Goal: Transaction & Acquisition: Book appointment/travel/reservation

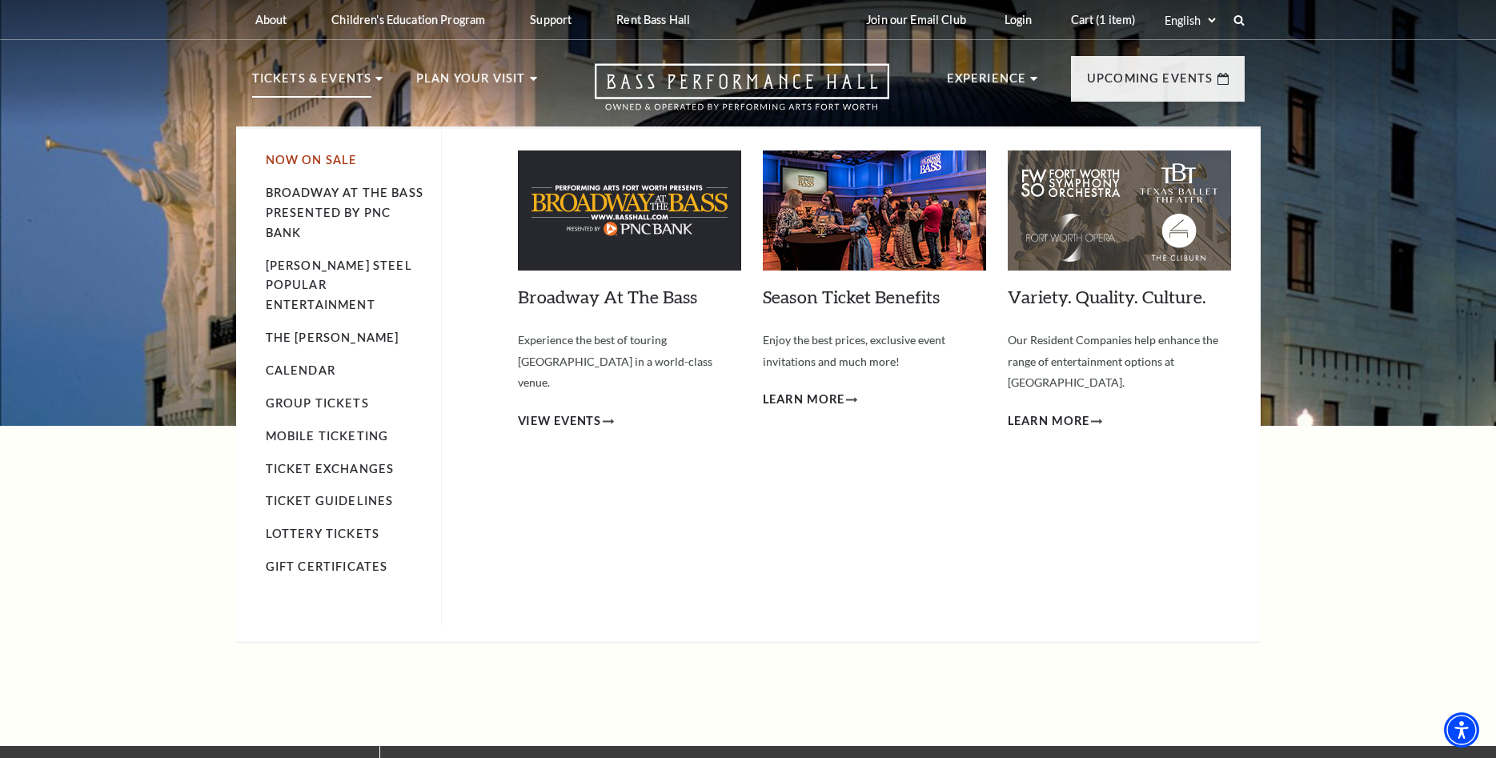
click at [313, 155] on link "Now On Sale" at bounding box center [312, 160] width 92 height 14
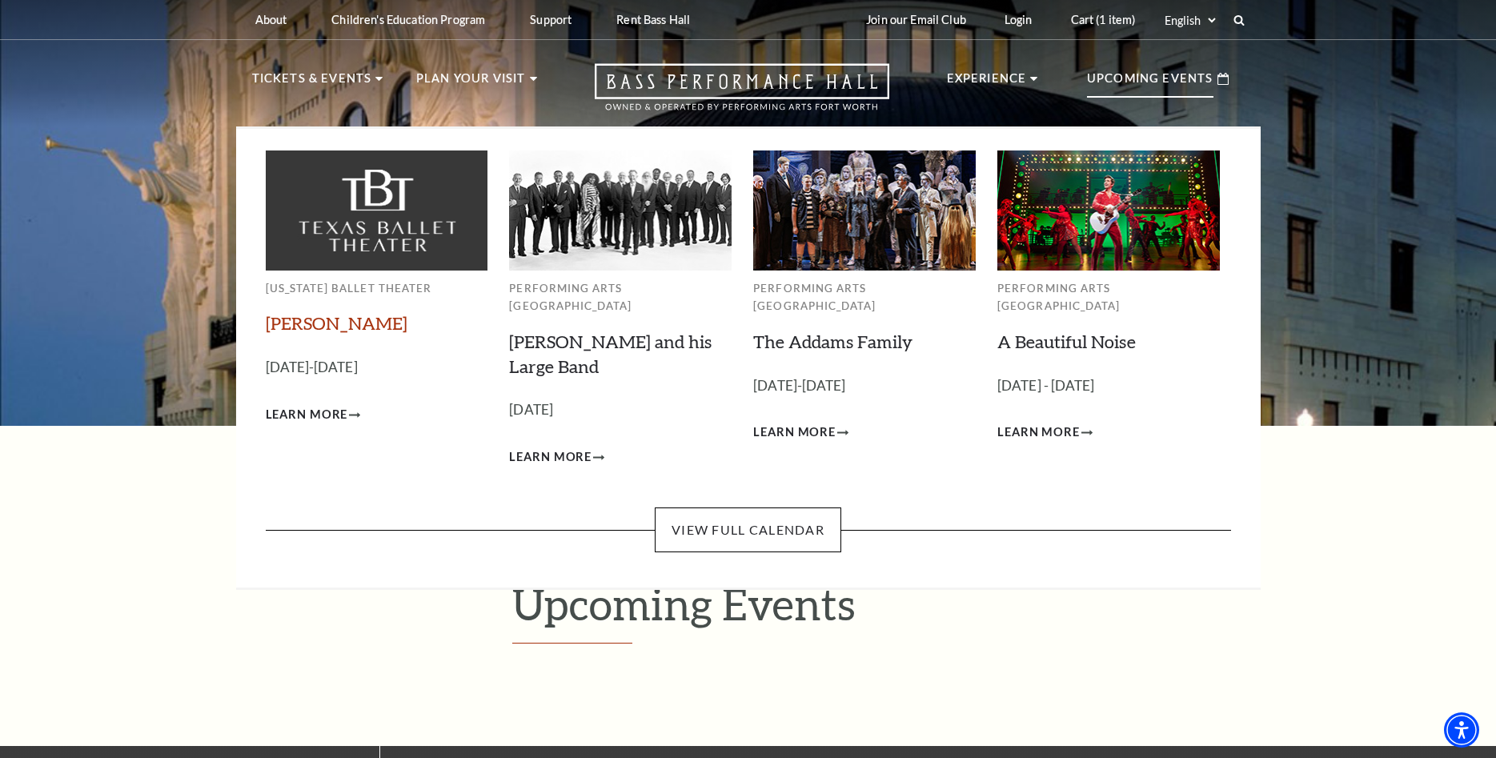
click at [311, 323] on link "[PERSON_NAME]" at bounding box center [337, 323] width 142 height 22
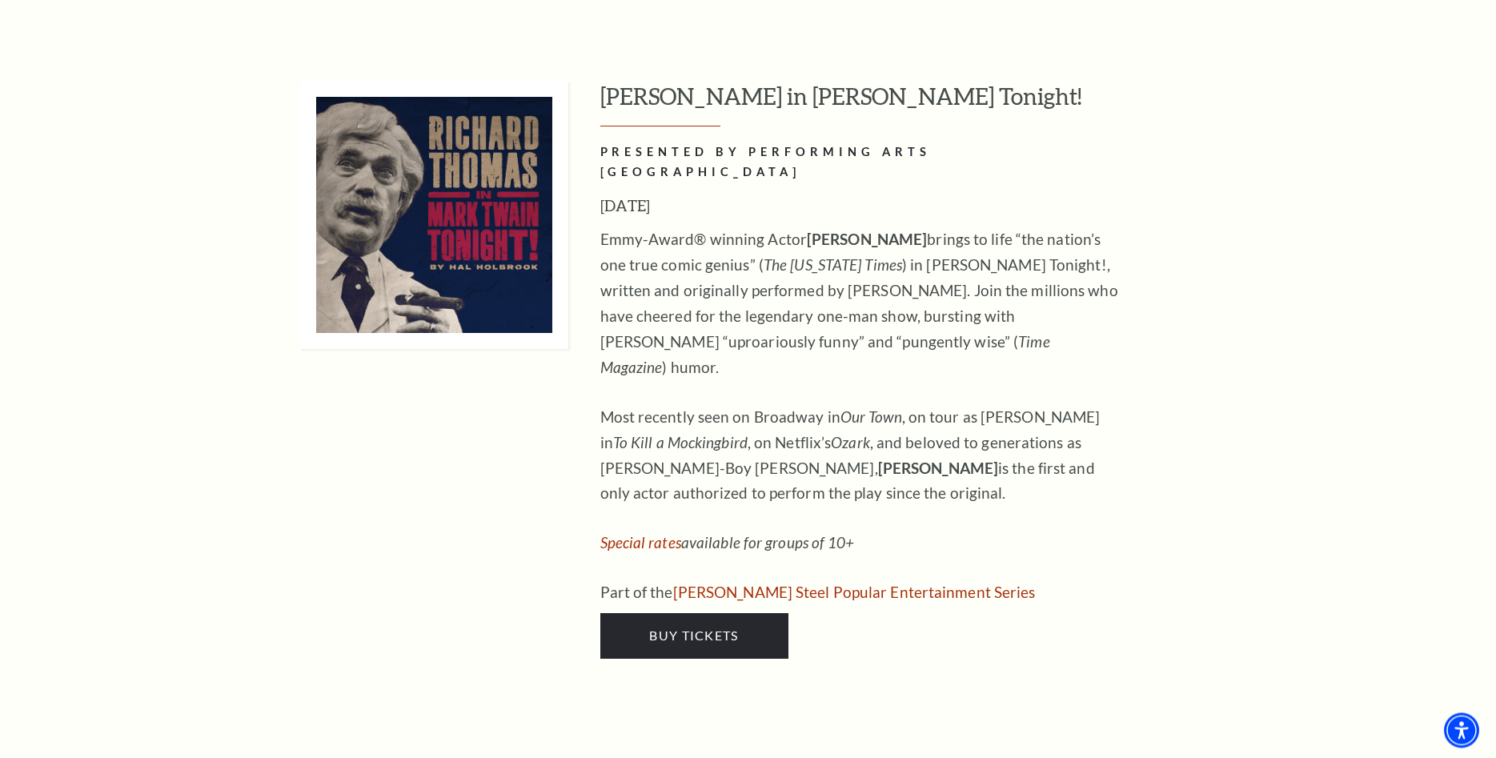
scroll to position [6533, 0]
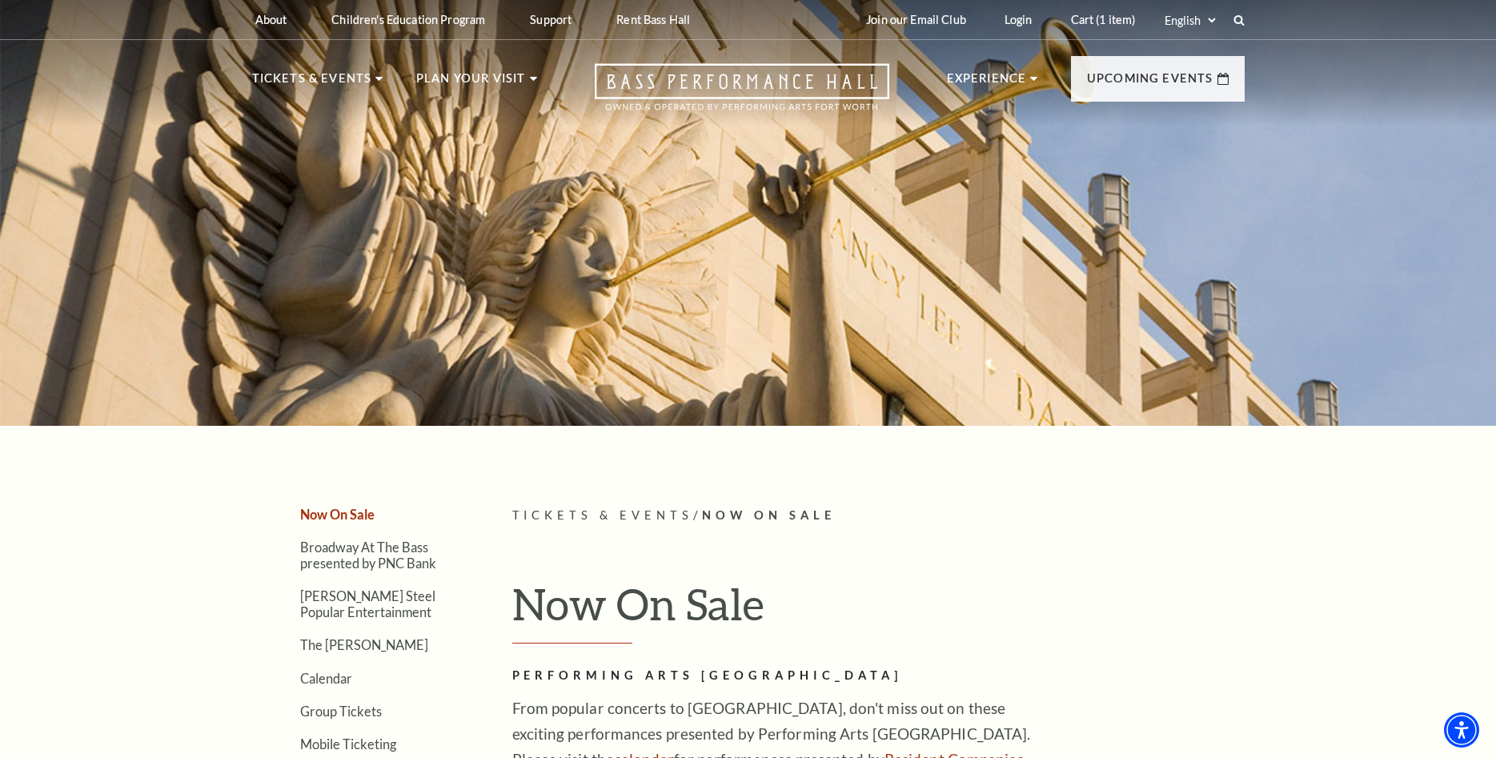
scroll to position [245, 0]
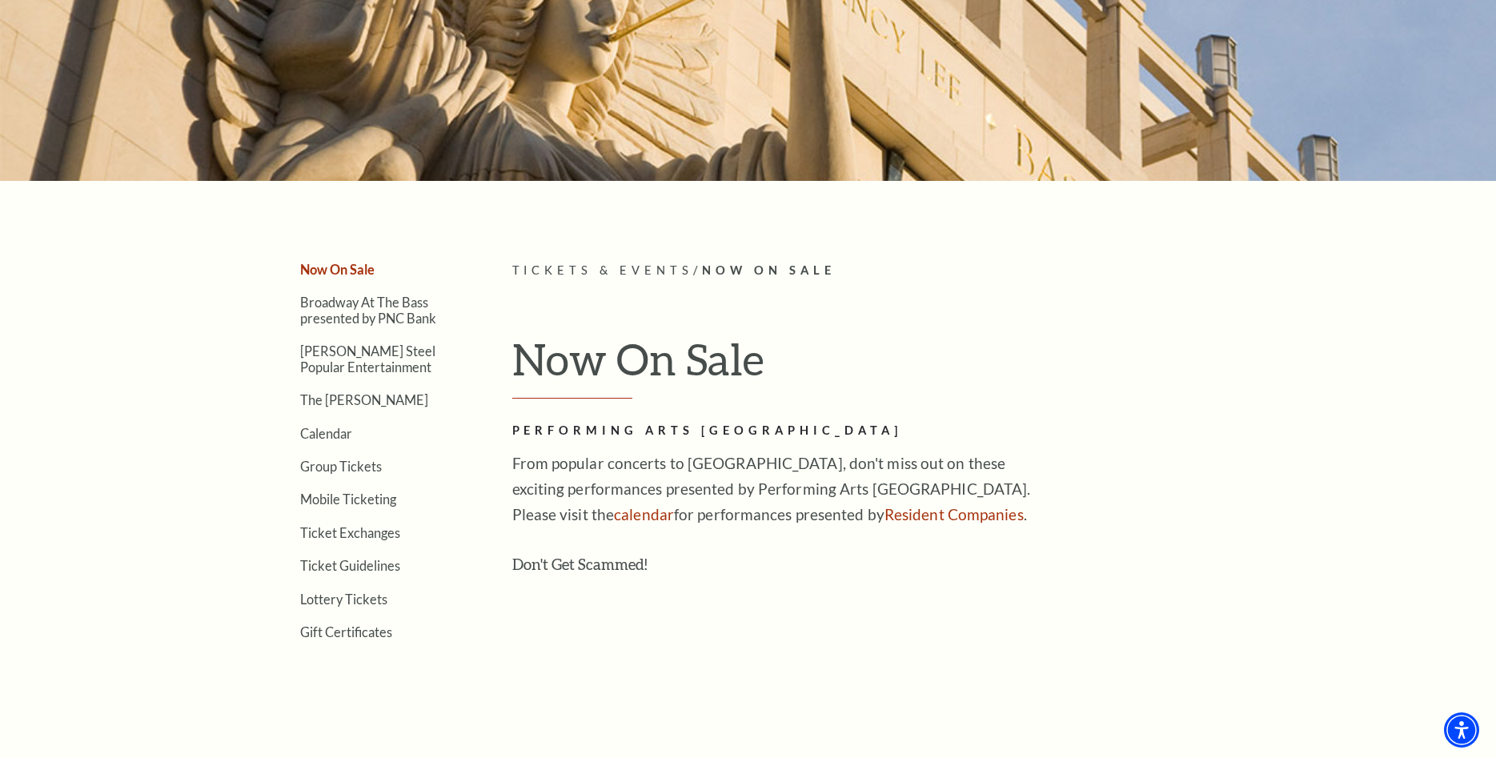
click at [594, 267] on span "Tickets & Events" at bounding box center [603, 270] width 182 height 14
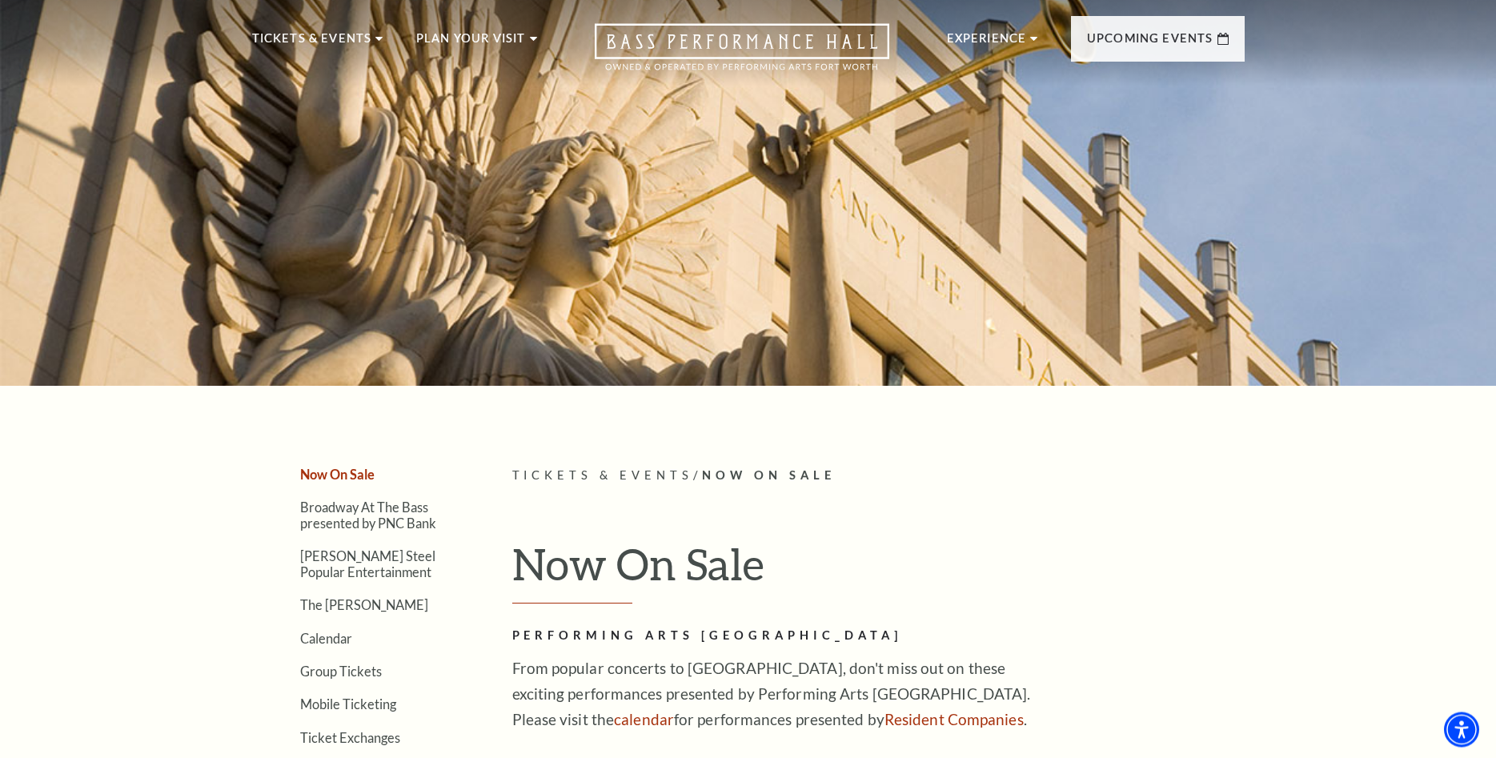
scroll to position [0, 0]
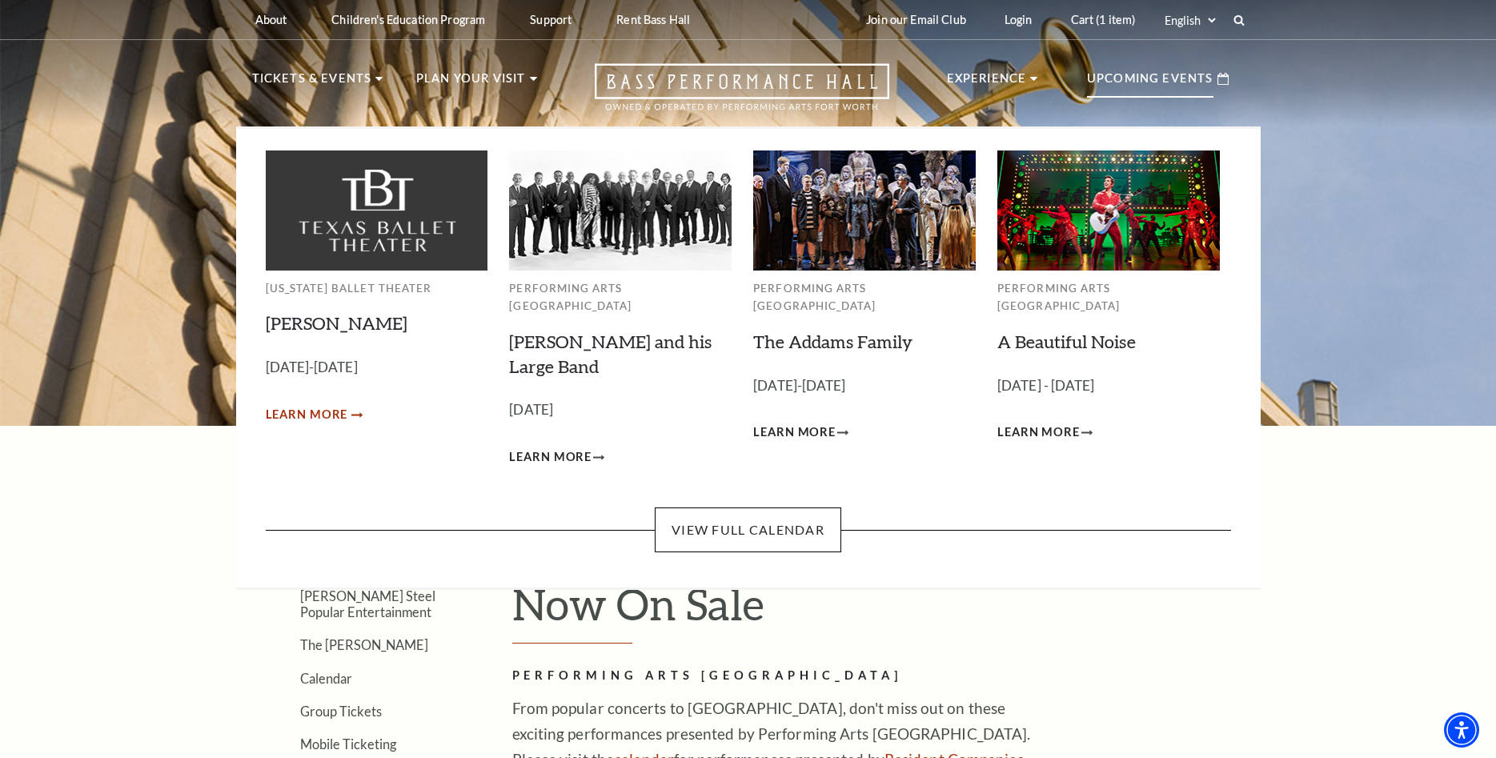
click at [320, 412] on span "Learn More" at bounding box center [307, 415] width 82 height 20
